Goal: Information Seeking & Learning: Find contact information

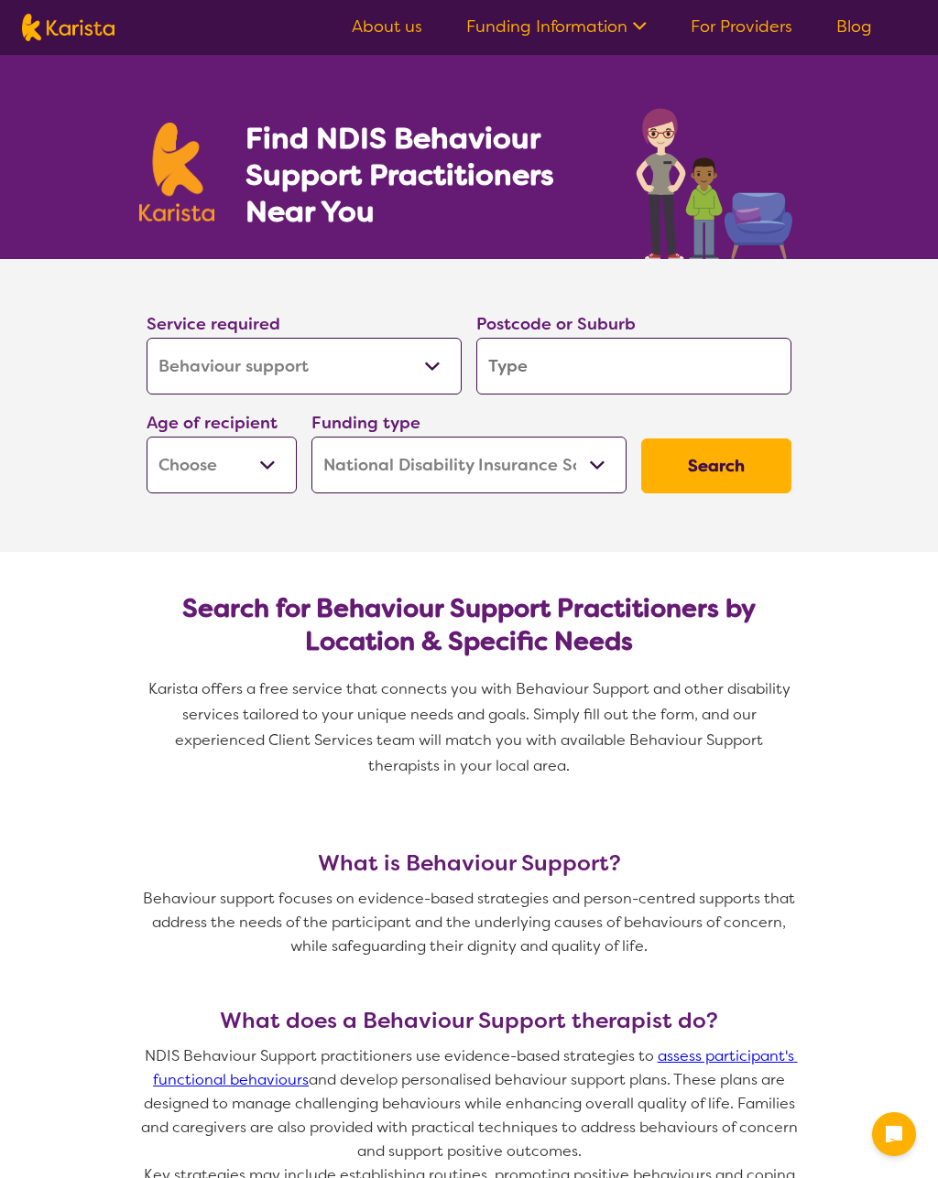
select select "Behaviour support"
select select "NDIS"
select select "Behaviour support"
select select "NDIS"
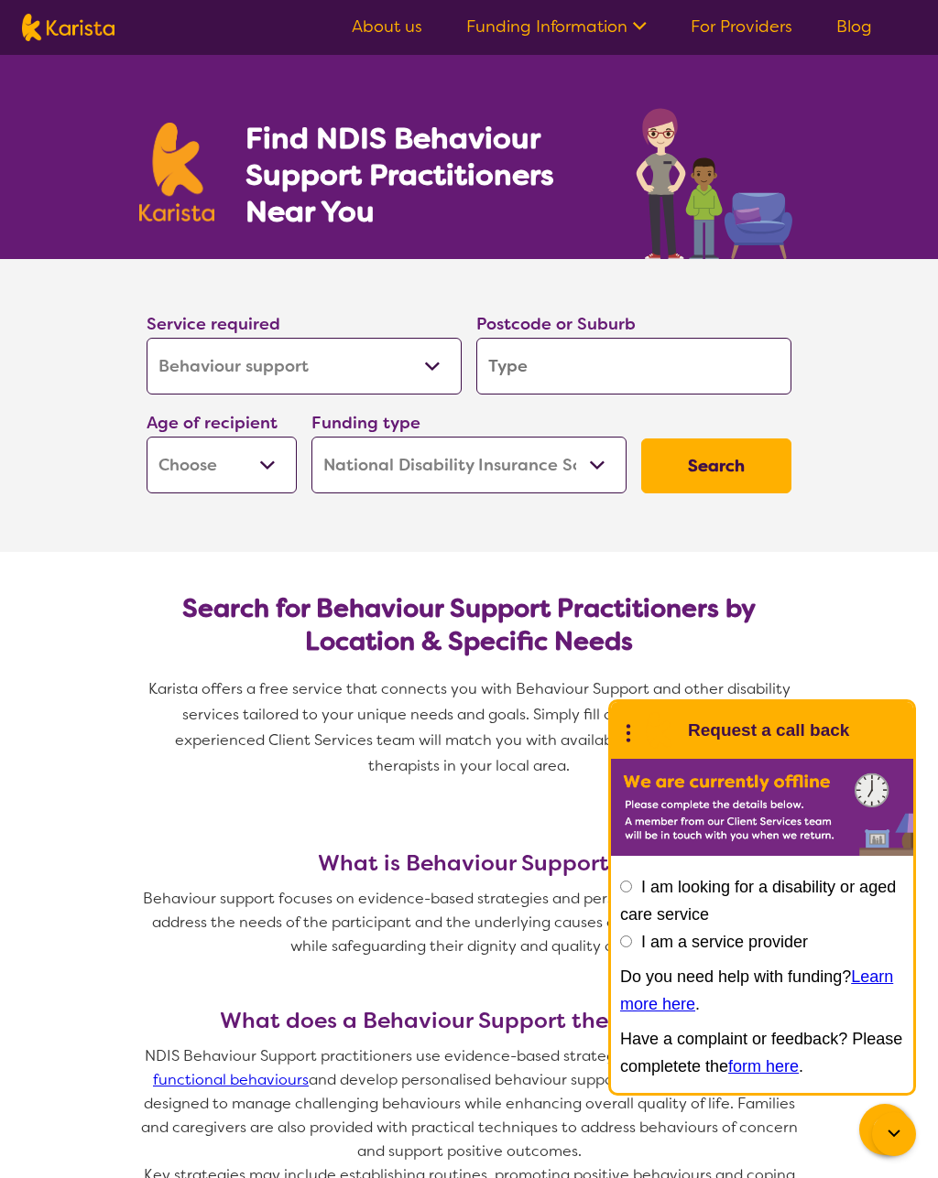
click at [602, 367] on input "search" at bounding box center [633, 366] width 315 height 57
type input "4566"
click at [232, 473] on select "Early Childhood - 0 to 9 Child - 10 to 11 Adolescent - 12 to 17 Adult - 18 to 6…" at bounding box center [221, 465] width 150 height 57
select select "AS"
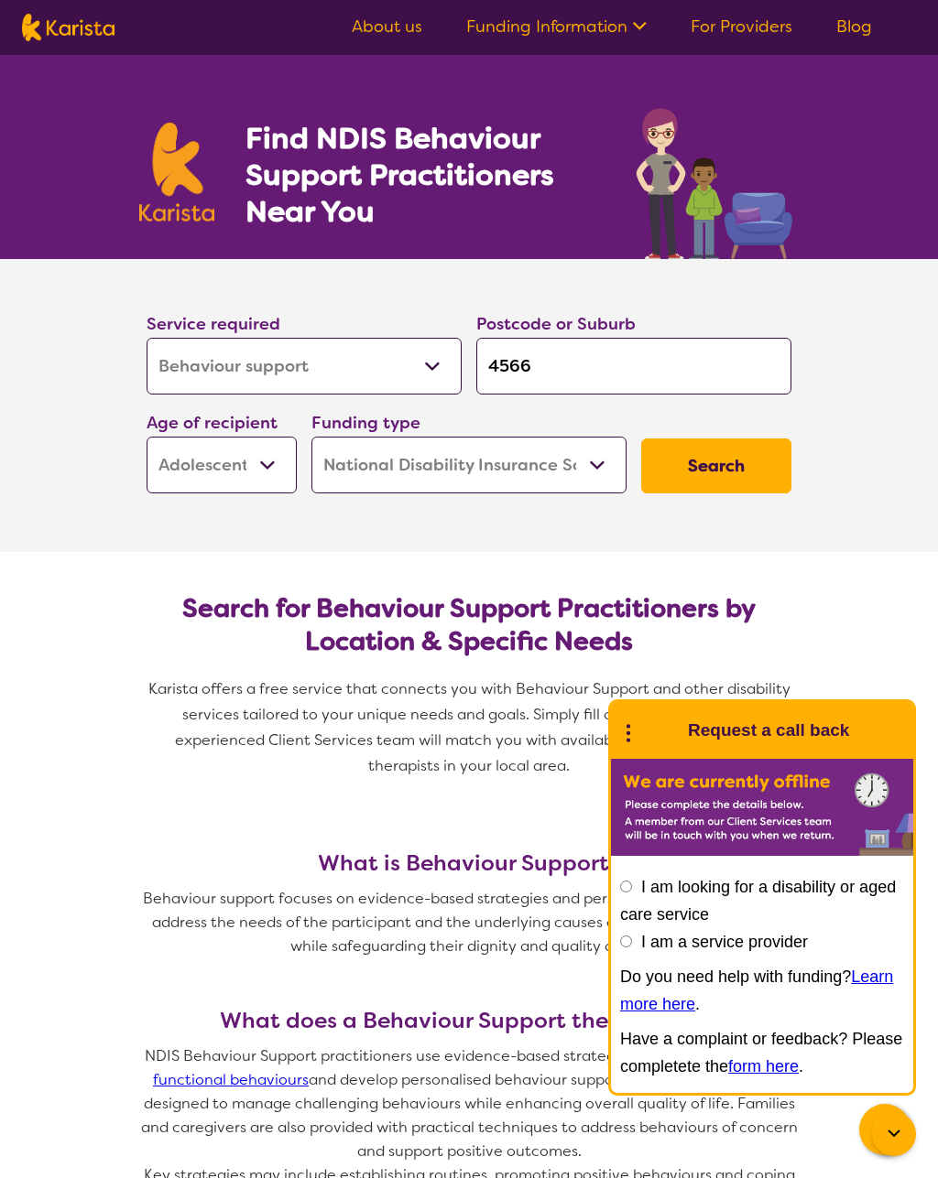
select select "AS"
click at [723, 476] on button "Search" at bounding box center [716, 466] width 150 height 55
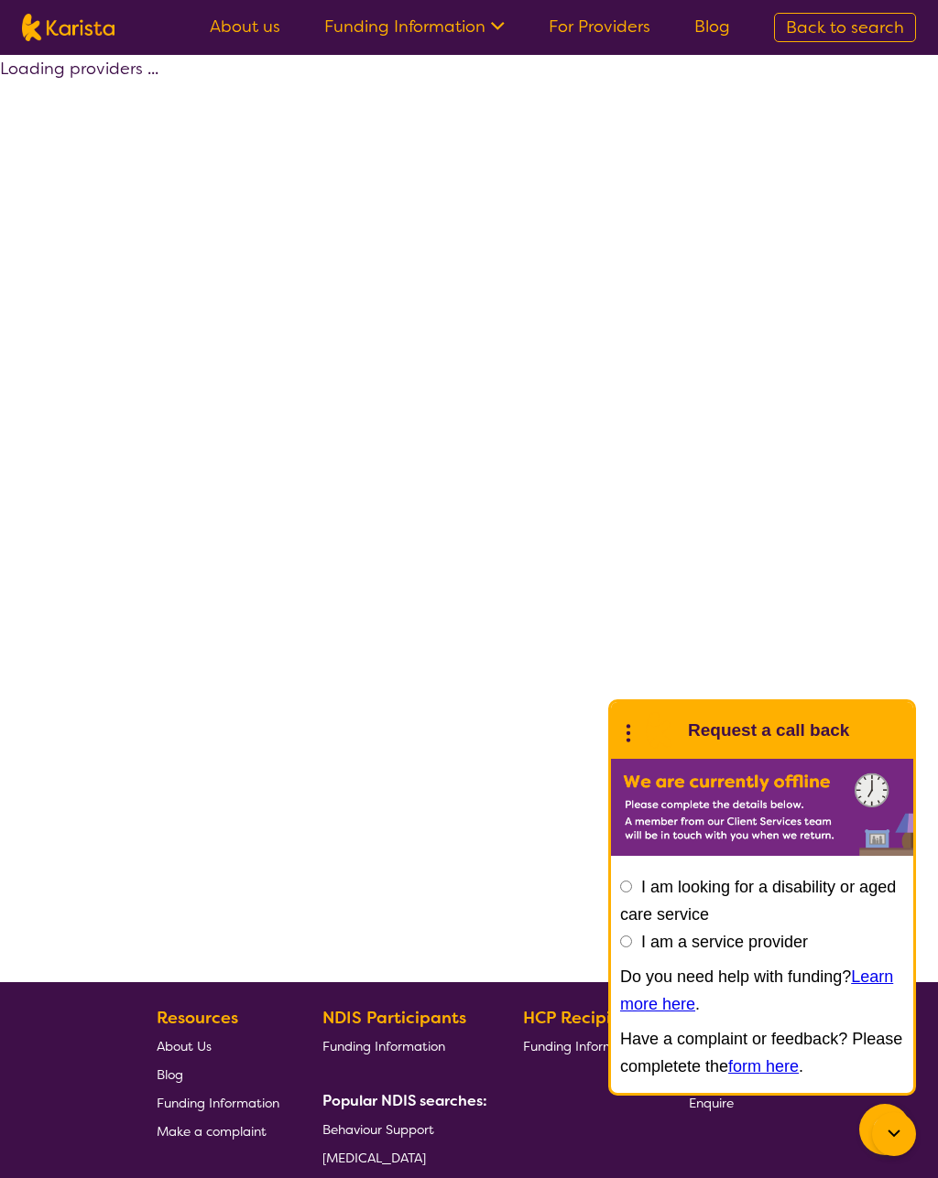
select select "by_score"
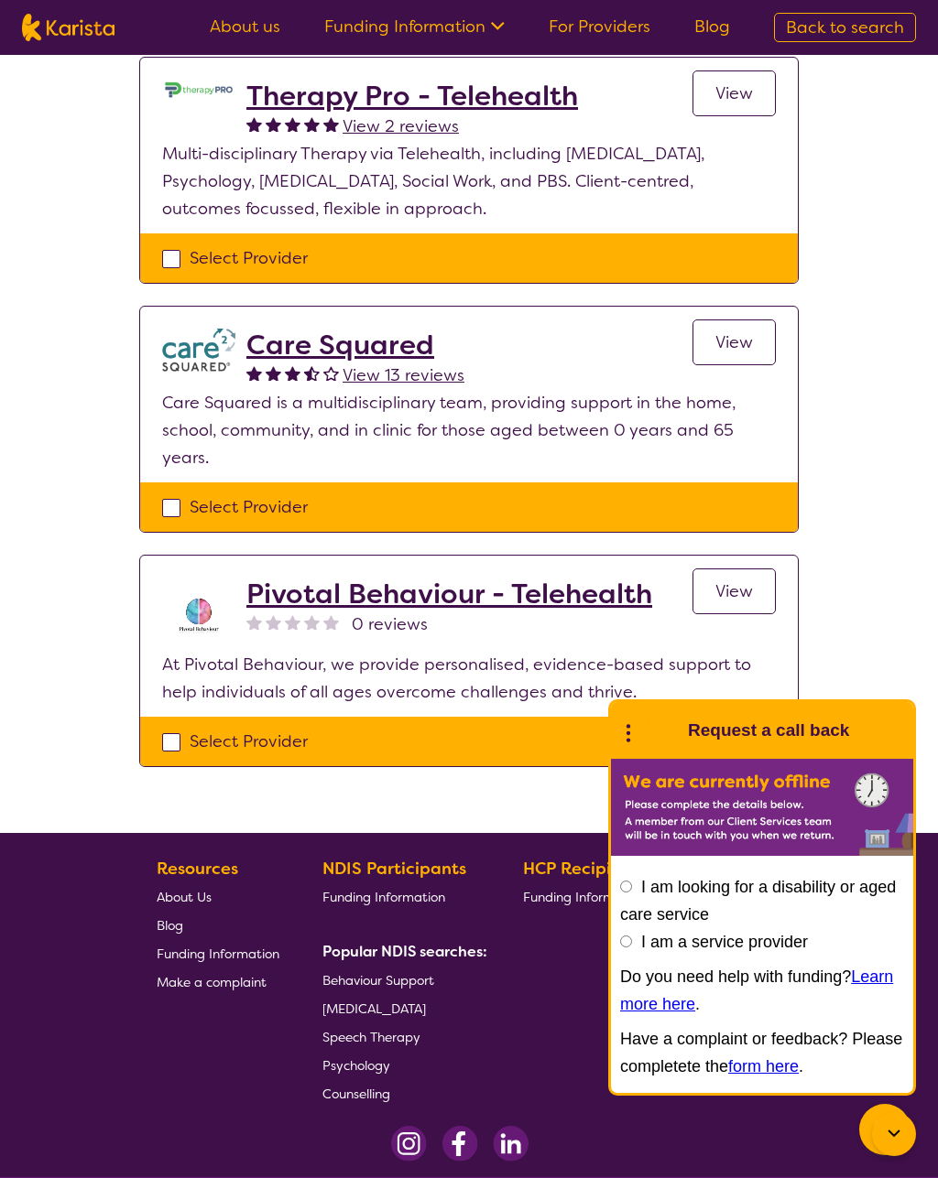
scroll to position [428, 0]
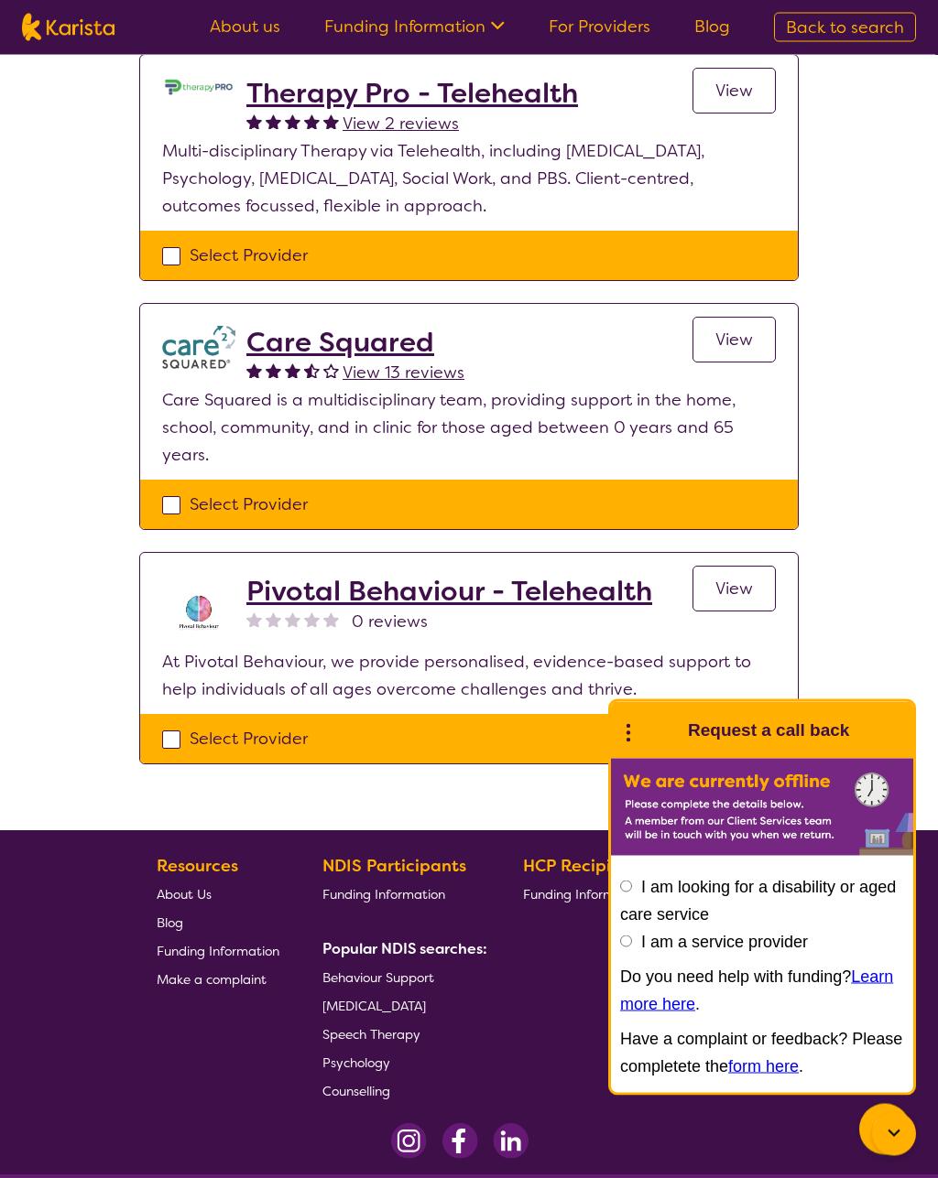
click at [748, 341] on span "View" at bounding box center [734, 341] width 38 height 22
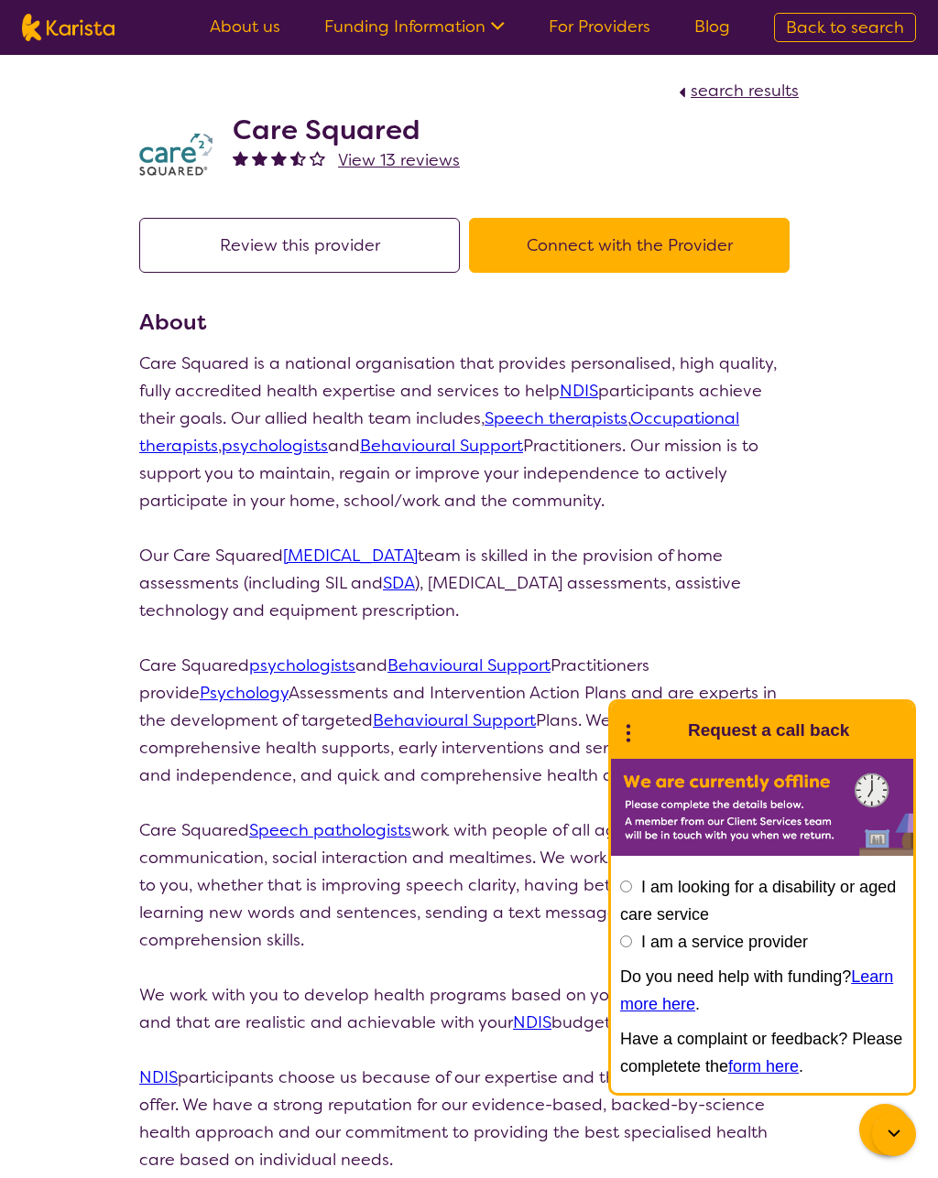
click at [443, 454] on link "Behavioural Support" at bounding box center [441, 446] width 163 height 22
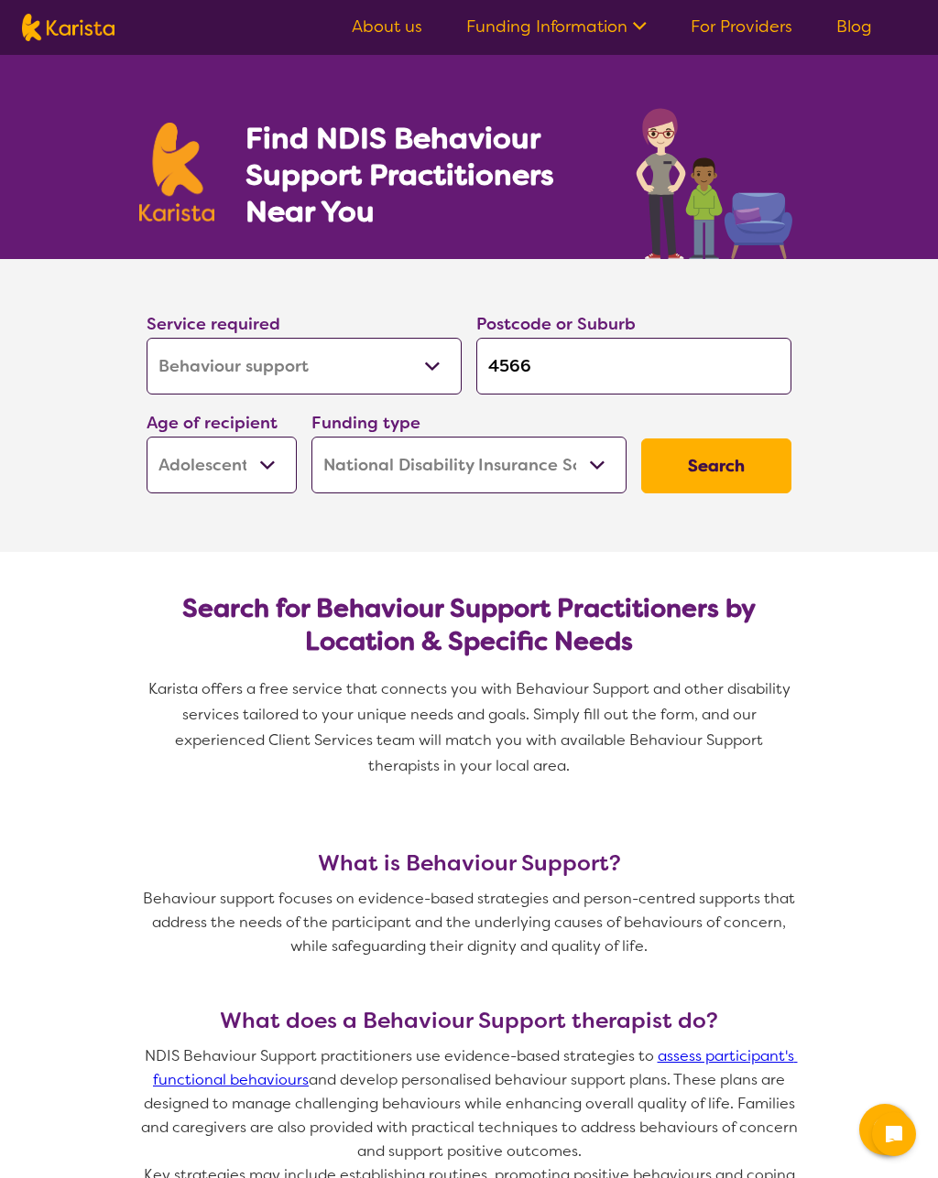
select select "Behaviour support"
select select "AS"
select select "NDIS"
select select "Behaviour support"
select select "AS"
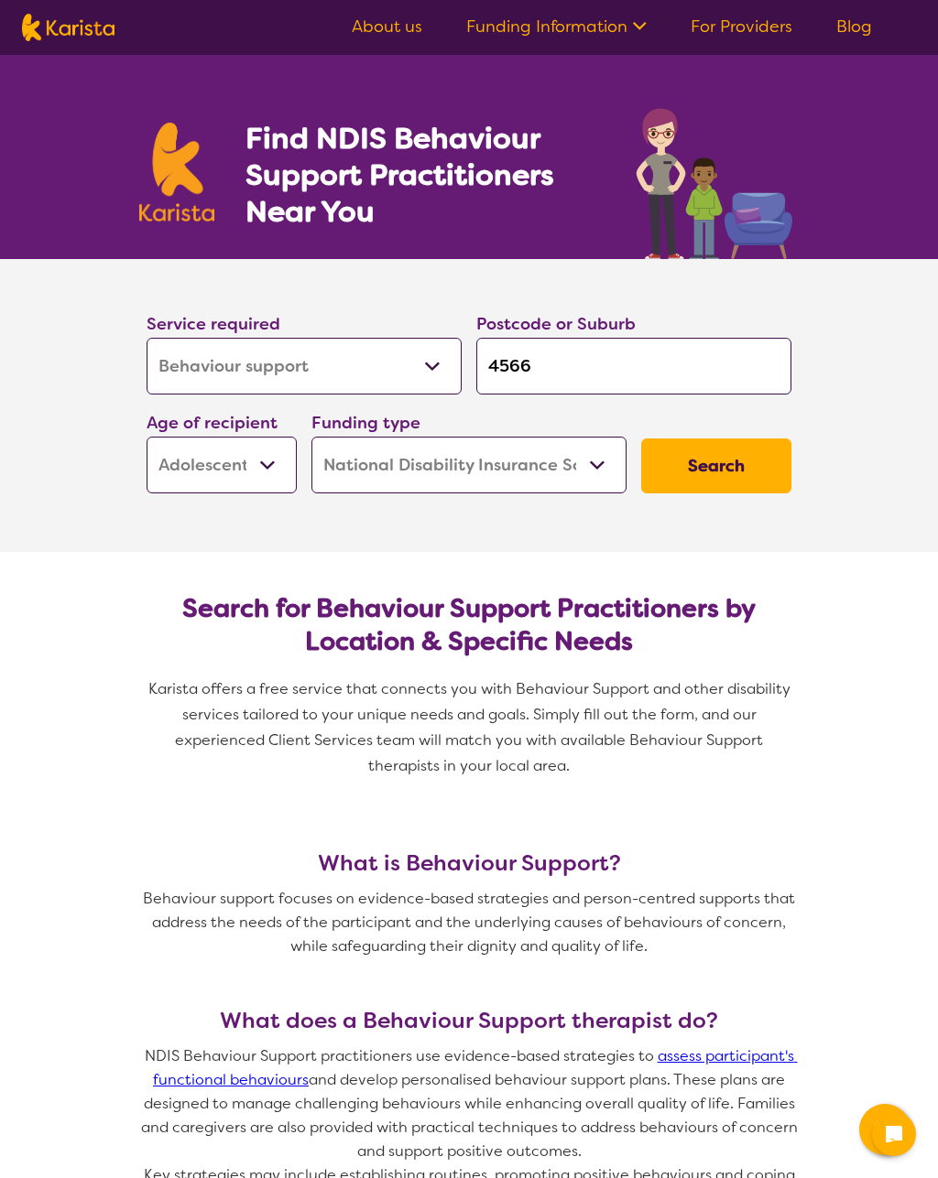
select select "NDIS"
